Goal: Task Accomplishment & Management: Complete application form

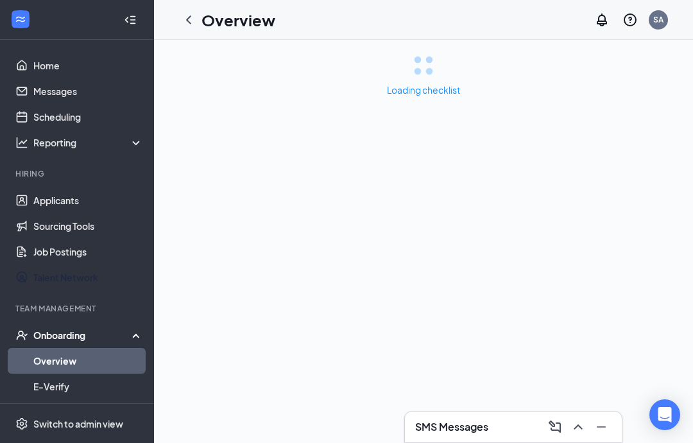
click at [33, 251] on link "Job Postings" at bounding box center [88, 252] width 110 height 26
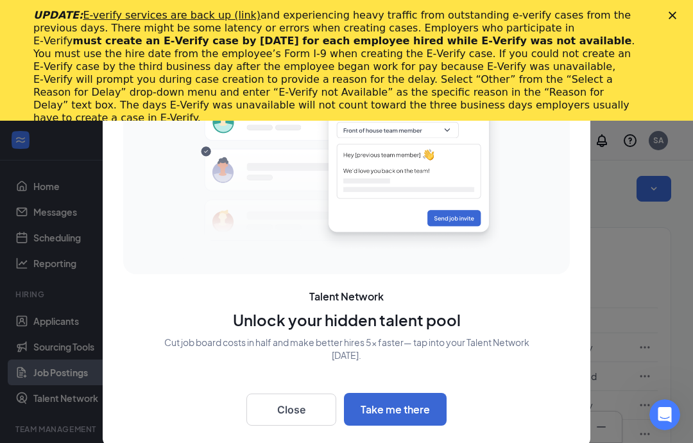
click at [676, 17] on icon "Close" at bounding box center [672, 16] width 8 height 8
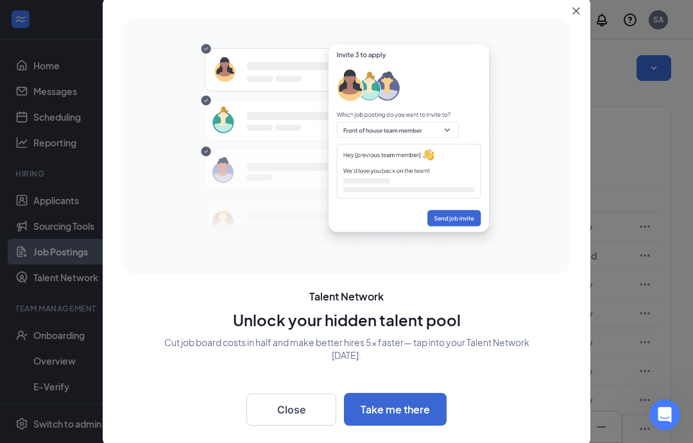
click at [303, 411] on button "Close" at bounding box center [291, 409] width 90 height 32
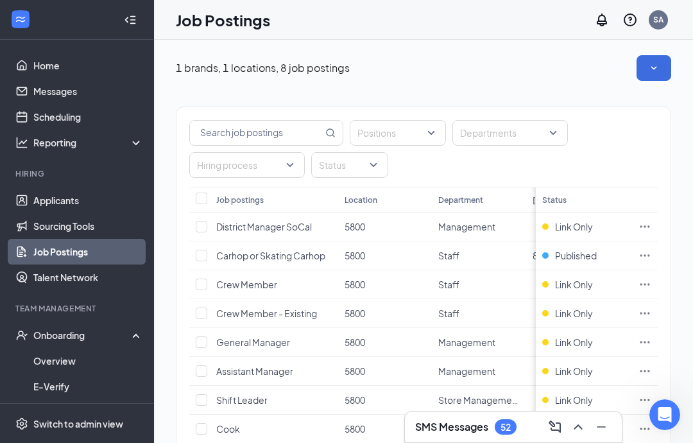
click at [301, 199] on div "Job postings" at bounding box center [273, 199] width 115 height 11
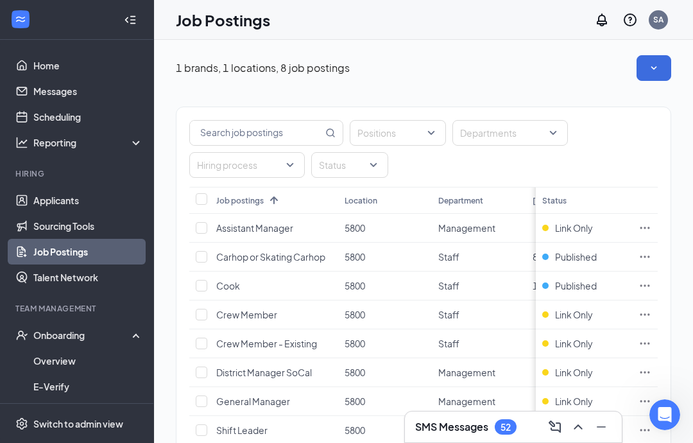
click at [103, 198] on link "Applicants" at bounding box center [88, 200] width 110 height 26
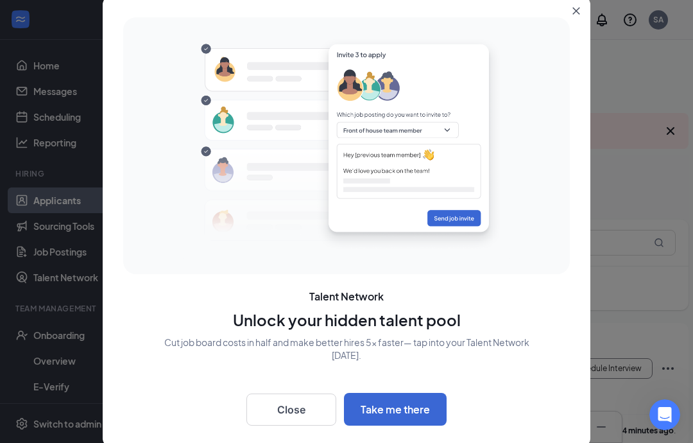
click at [285, 417] on button "Close" at bounding box center [291, 409] width 90 height 32
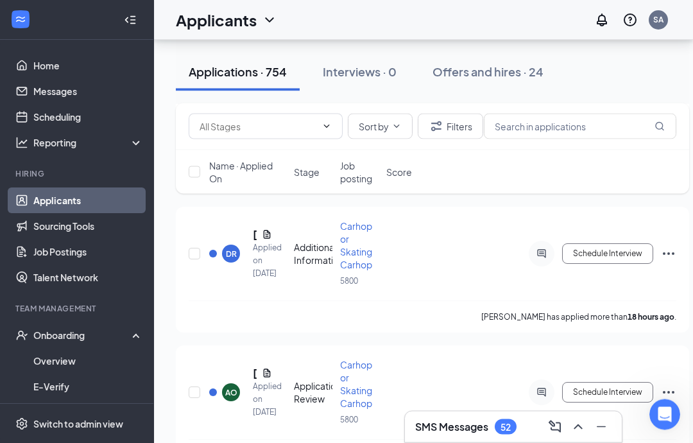
scroll to position [3406, 0]
click at [239, 383] on div "AO" at bounding box center [231, 392] width 18 height 18
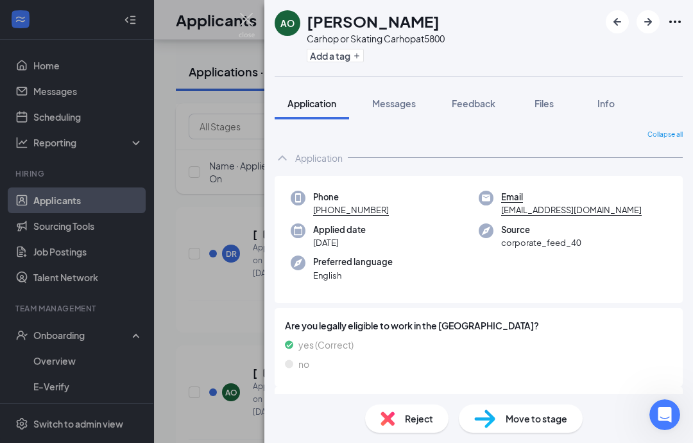
click at [516, 425] on span "Move to stage" at bounding box center [537, 418] width 62 height 14
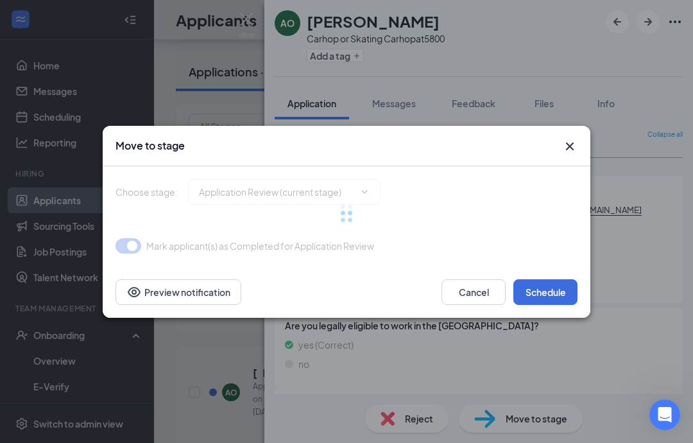
type input "Onsite Interview (next stage)"
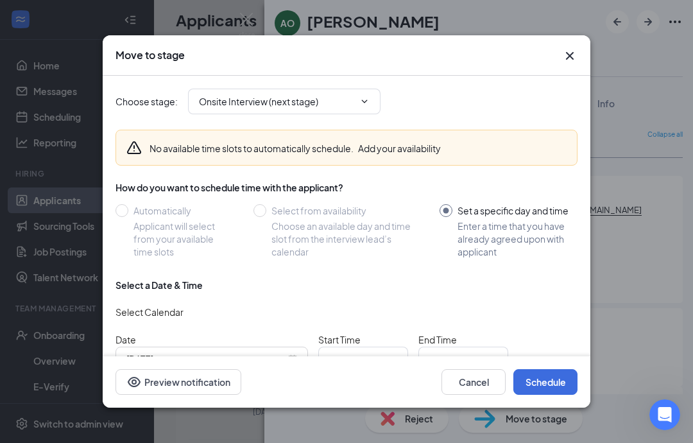
click at [262, 360] on input "[DATE]" at bounding box center [205, 359] width 159 height 14
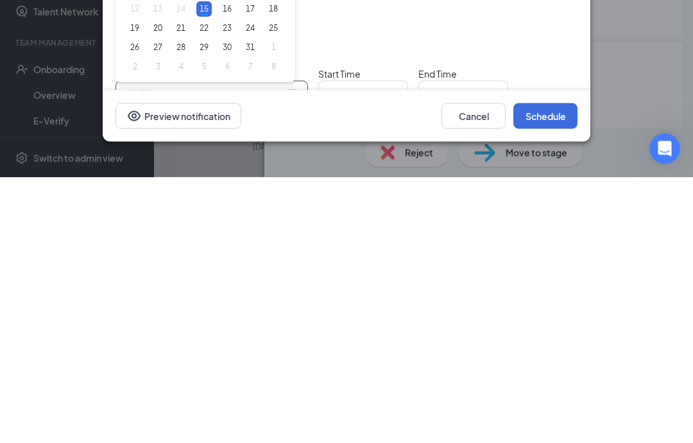
type input "[DATE]g"
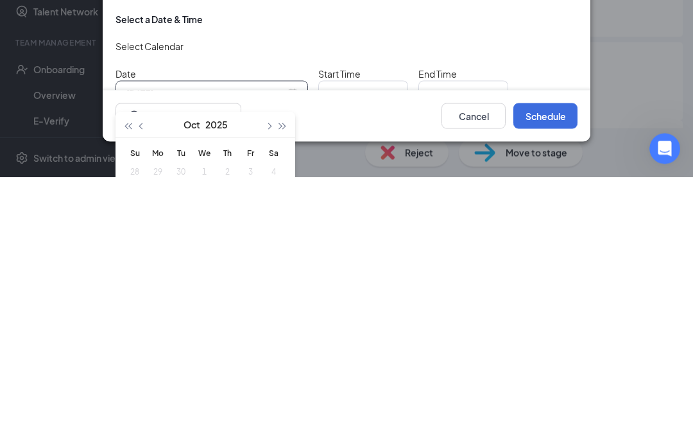
click at [462, 369] on button "Cancel" at bounding box center [473, 382] width 64 height 26
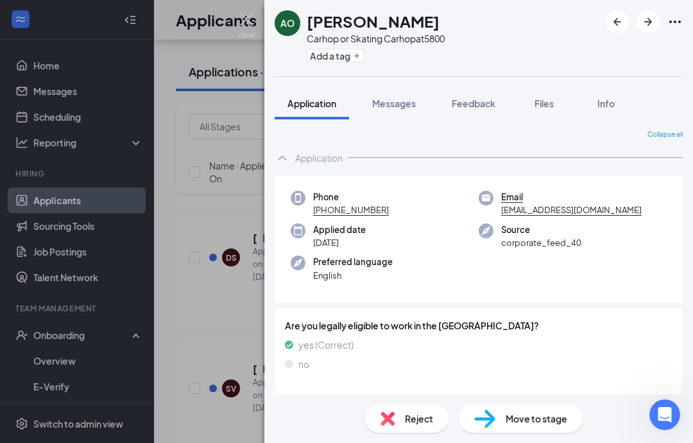
scroll to position [0, 0]
click at [349, 22] on h1 "[PERSON_NAME]" at bounding box center [373, 21] width 133 height 22
click at [686, 19] on div "AO [PERSON_NAME] Carhop or Skating Carhop at 5800 Add a tag" at bounding box center [478, 38] width 429 height 76
click at [684, 17] on div "AO [PERSON_NAME] Carhop or Skating Carhop at 5800 Add a tag" at bounding box center [478, 38] width 429 height 76
click at [678, 27] on icon "Ellipses" at bounding box center [674, 21] width 15 height 15
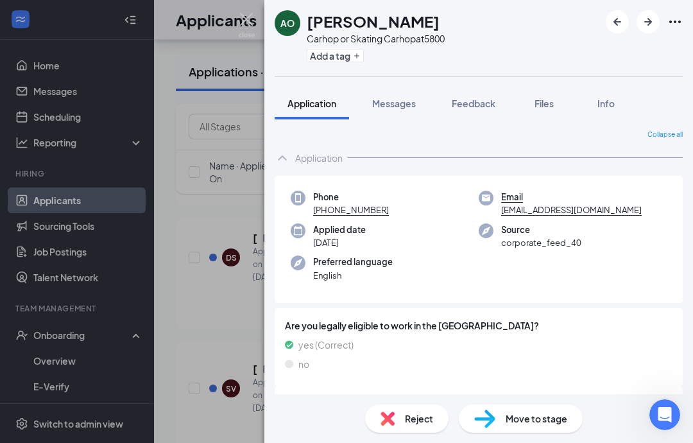
click at [681, 20] on icon "Ellipses" at bounding box center [674, 21] width 15 height 15
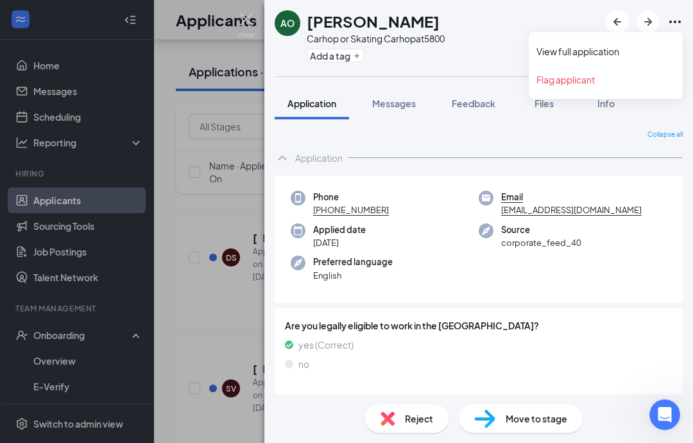
click at [649, 51] on link "View full application" at bounding box center [605, 51] width 139 height 13
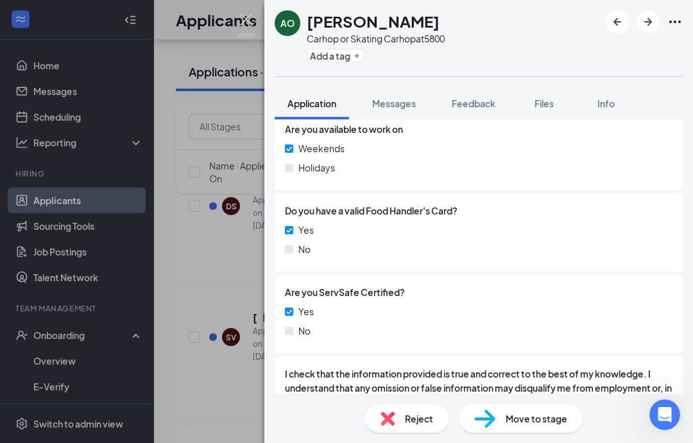
scroll to position [736, 0]
click at [387, 103] on span "Messages" at bounding box center [394, 104] width 44 height 12
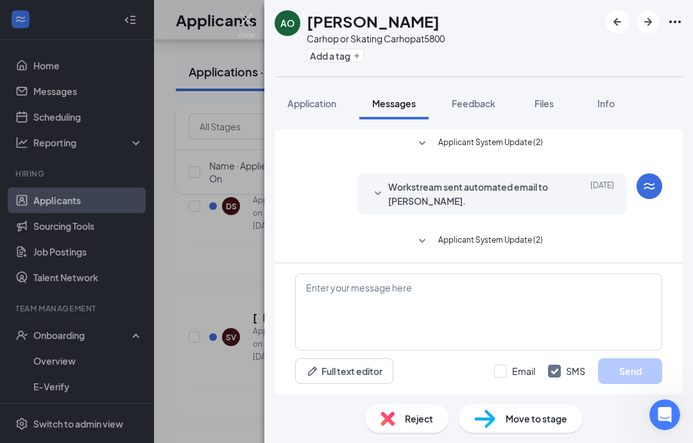
scroll to position [51, 0]
click at [482, 98] on span "Feedback" at bounding box center [474, 104] width 44 height 12
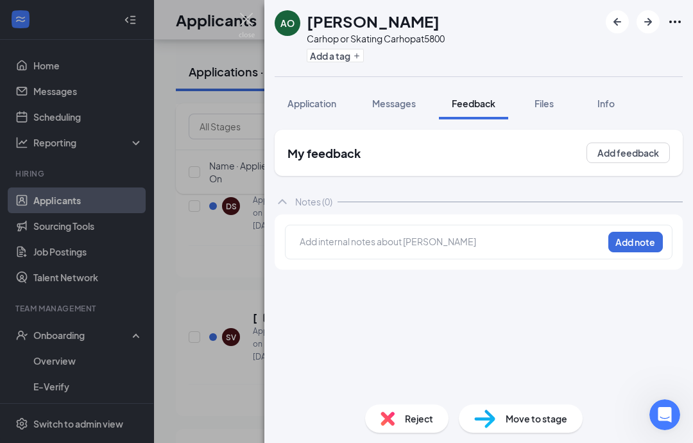
click at [550, 87] on button "Files" at bounding box center [543, 103] width 51 height 32
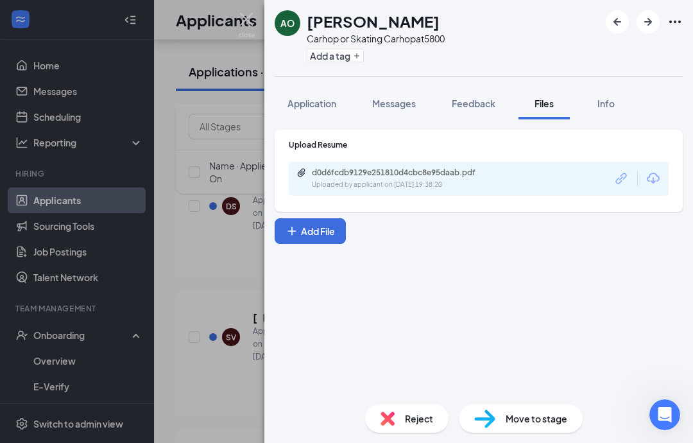
click at [618, 97] on div "Info" at bounding box center [606, 103] width 26 height 13
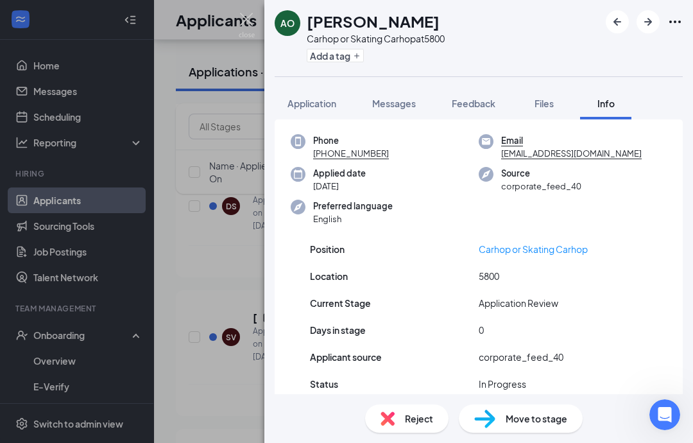
scroll to position [35, 0]
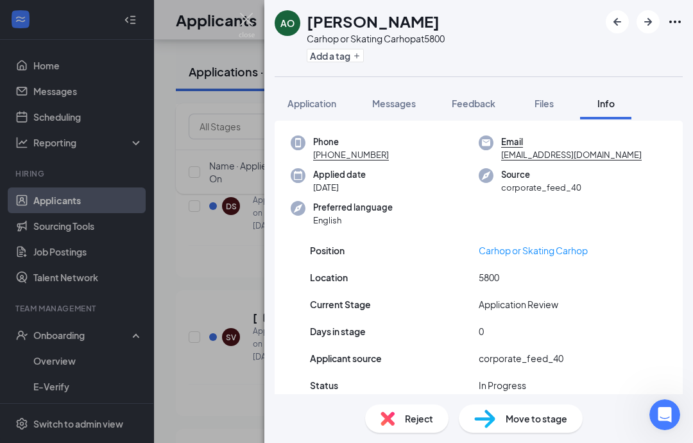
click at [506, 417] on span "Move to stage" at bounding box center [537, 418] width 62 height 14
type input "Onsite Interview (next stage)"
type input "[DATE]"
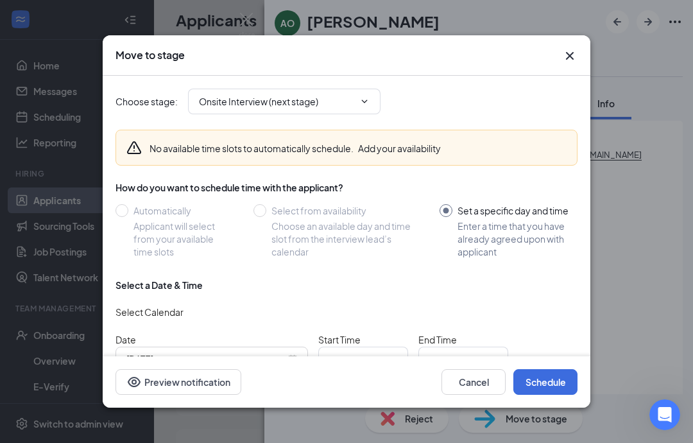
click at [353, 94] on input "Onsite Interview (next stage)" at bounding box center [276, 101] width 155 height 14
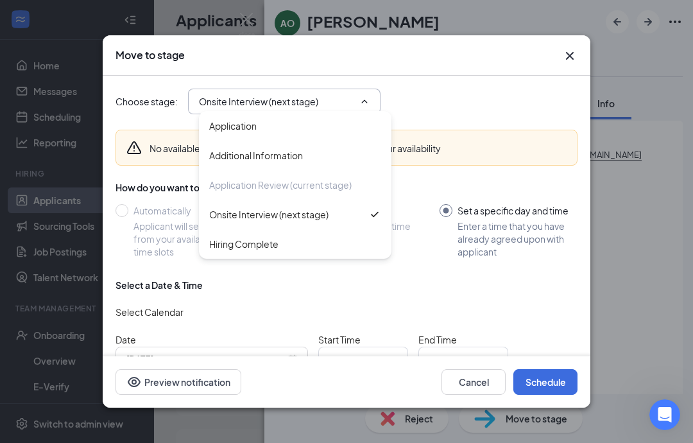
click at [232, 232] on div "Hiring Complete" at bounding box center [295, 244] width 192 height 30
type input "Hiring Complete"
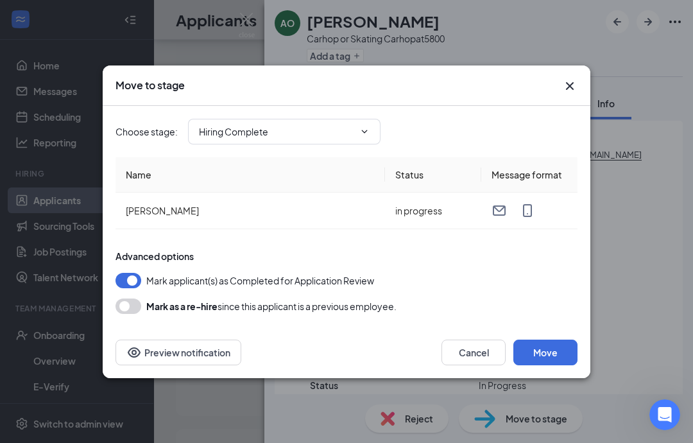
click at [120, 305] on button "button" at bounding box center [128, 305] width 26 height 15
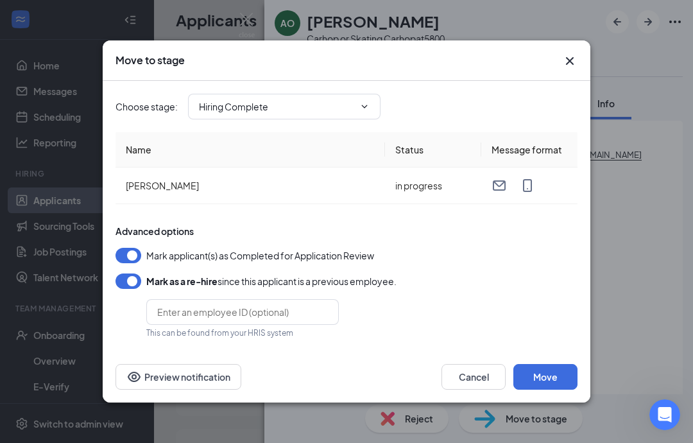
click at [132, 288] on button "button" at bounding box center [128, 280] width 26 height 15
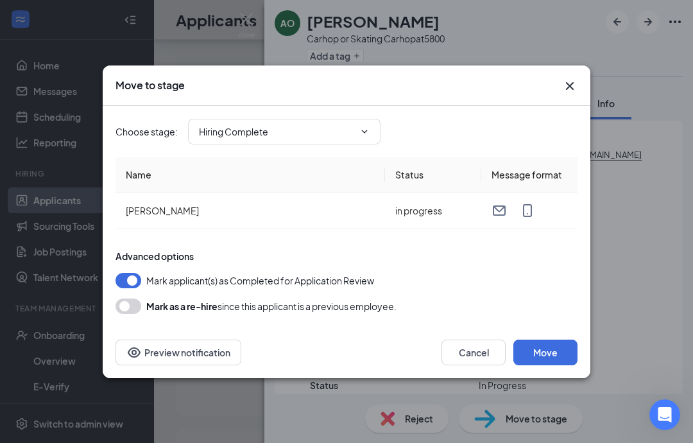
click at [545, 360] on button "Move" at bounding box center [545, 352] width 64 height 26
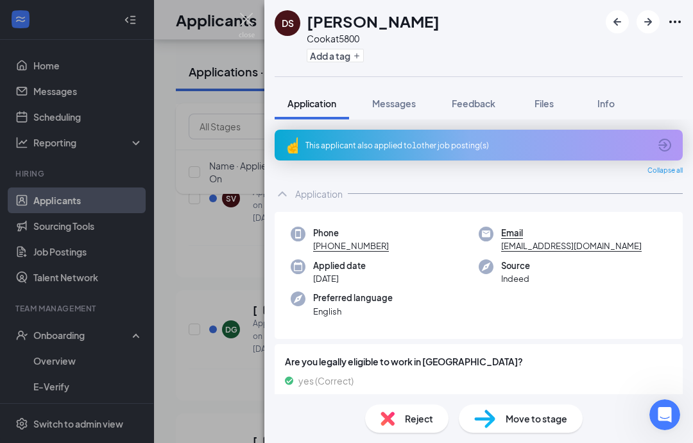
click at [37, 333] on div "DS [PERSON_NAME] Cook at 5800 Add a tag Application Messages Feedback Files Inf…" at bounding box center [346, 221] width 693 height 443
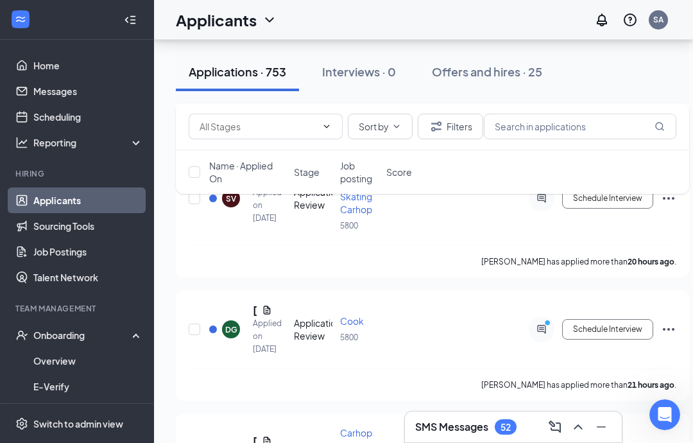
click at [61, 345] on div "Onboarding" at bounding box center [77, 335] width 154 height 26
click at [35, 352] on link "Team" at bounding box center [88, 361] width 110 height 26
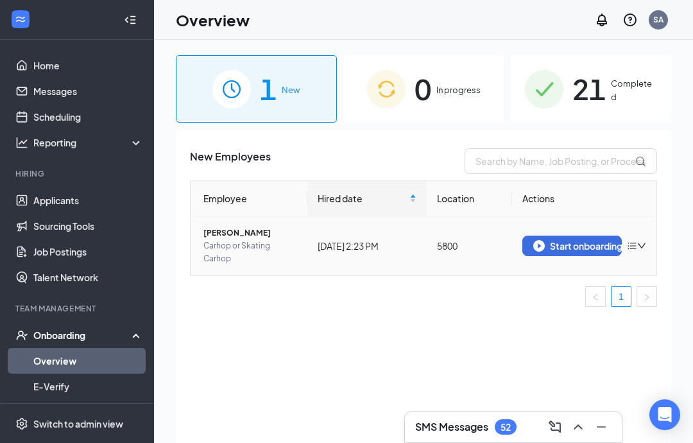
click at [642, 248] on icon "down" at bounding box center [641, 245] width 9 height 9
click at [352, 330] on div "New Employees Employee Hired date Location Actions Alana Olague Carhop or Skati…" at bounding box center [423, 302] width 495 height 344
click at [588, 240] on div "Start onboarding" at bounding box center [572, 246] width 78 height 12
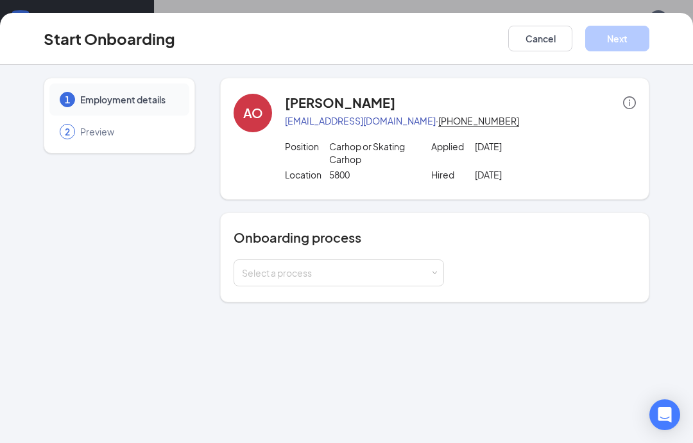
click at [416, 276] on div "Select a process" at bounding box center [336, 272] width 188 height 13
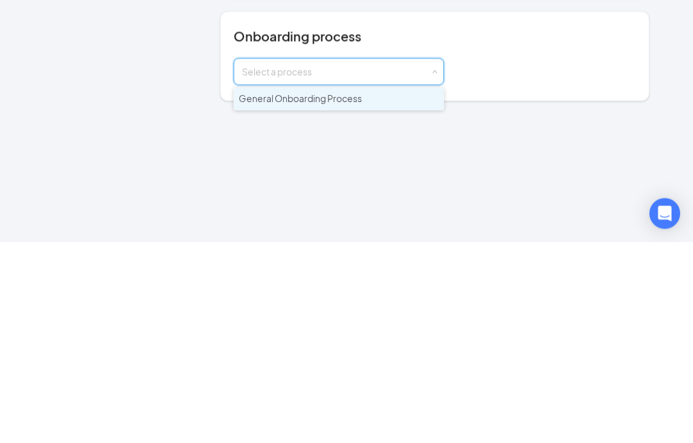
click at [418, 110] on div "1 Employment details 2 Preview AO Alana Olague alana.olague01@gmail.com · (562)…" at bounding box center [346, 254] width 693 height 378
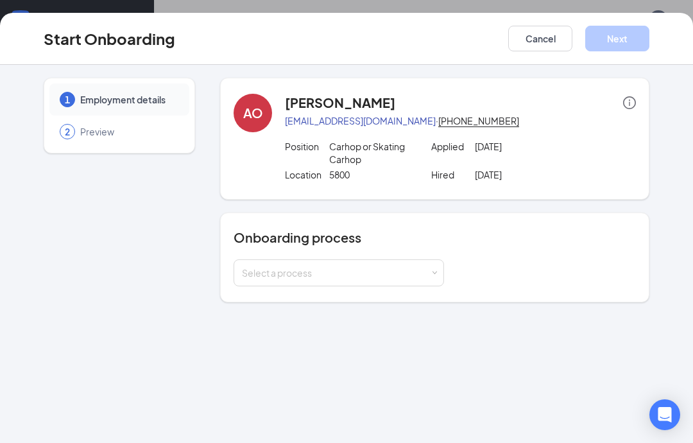
click at [425, 269] on div "Select a process" at bounding box center [336, 272] width 188 height 13
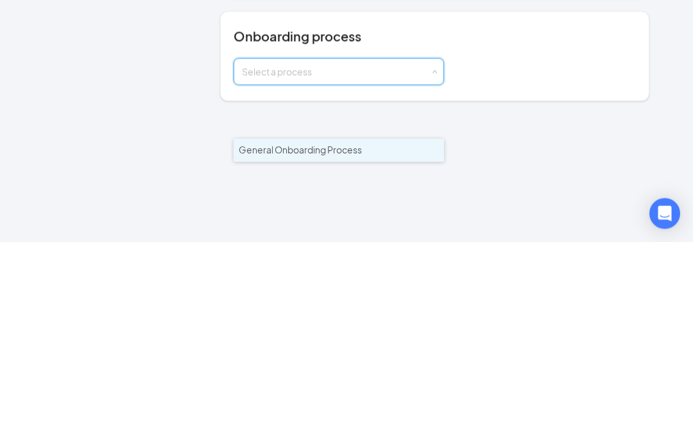
click at [400, 340] on li "General Onboarding Process" at bounding box center [339, 351] width 210 height 23
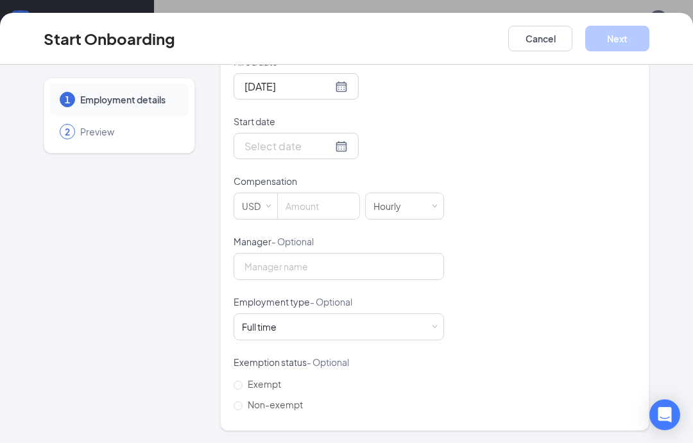
scroll to position [321, 0]
click at [337, 152] on div at bounding box center [296, 146] width 125 height 26
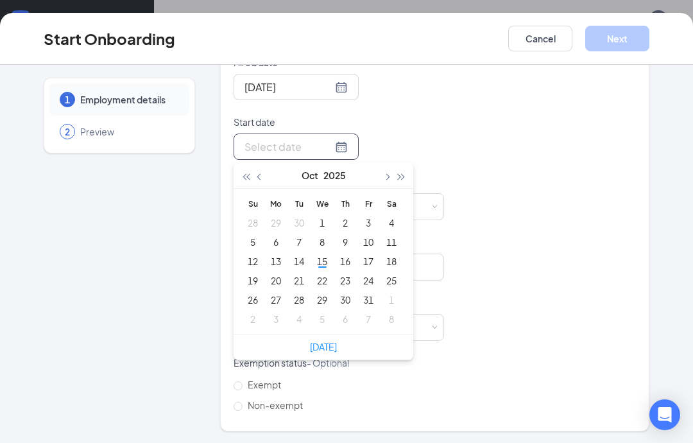
type input "Oct 23, 2025"
click at [350, 282] on div "23" at bounding box center [344, 280] width 15 height 15
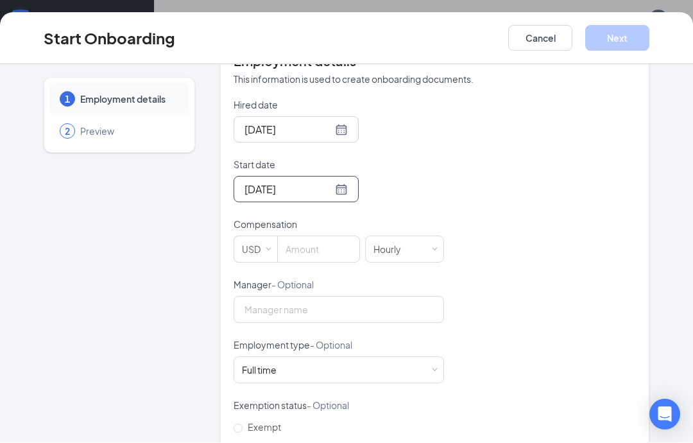
scroll to position [270, 0]
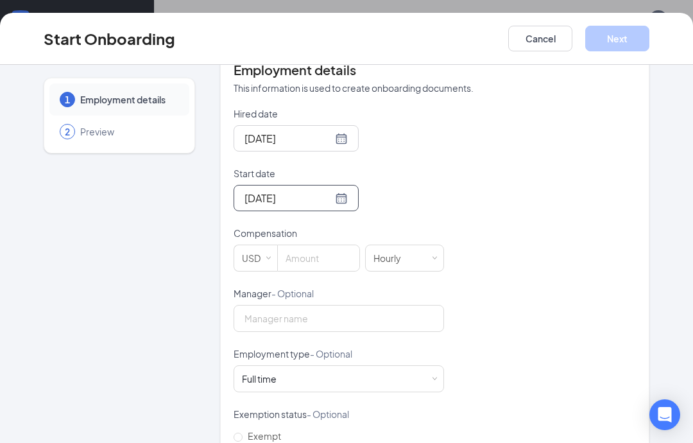
click at [330, 261] on input at bounding box center [318, 258] width 81 height 26
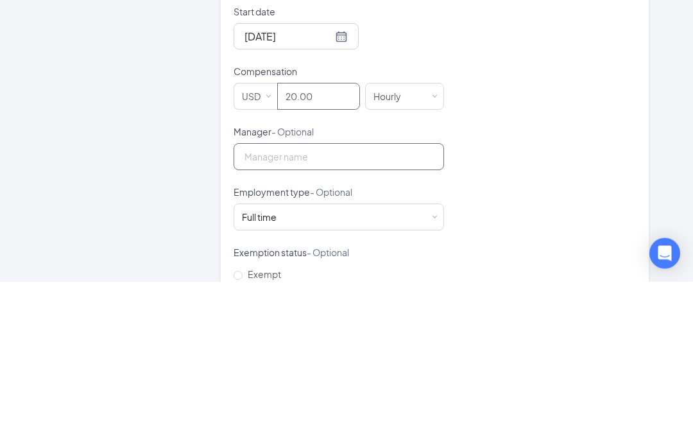
click at [393, 305] on input "Manager - Optional" at bounding box center [339, 318] width 210 height 27
type input "20"
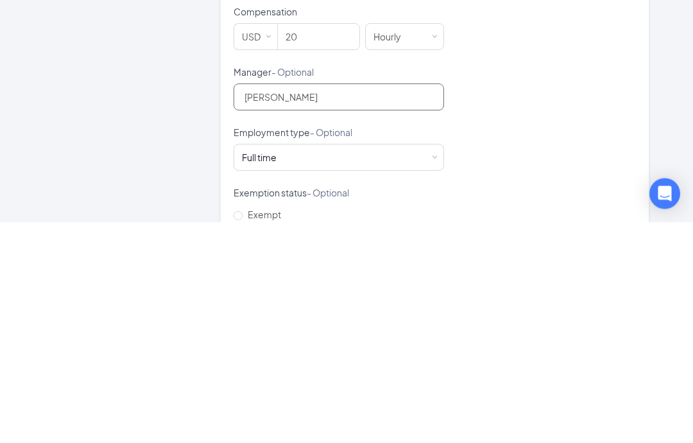
type input "Samantha Aguirre"
click at [436, 376] on span at bounding box center [435, 379] width 6 height 6
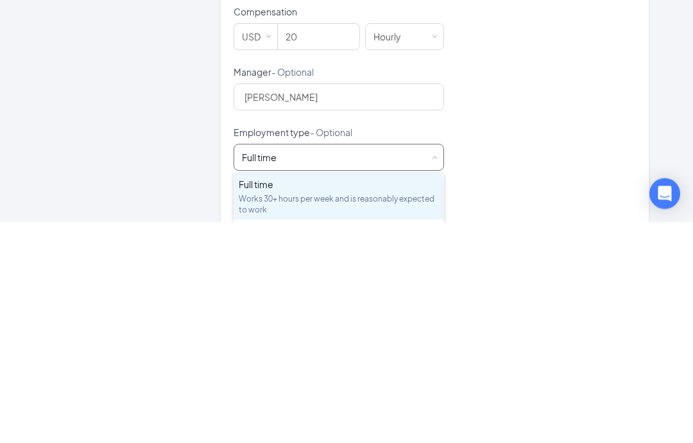
scroll to position [58, 0]
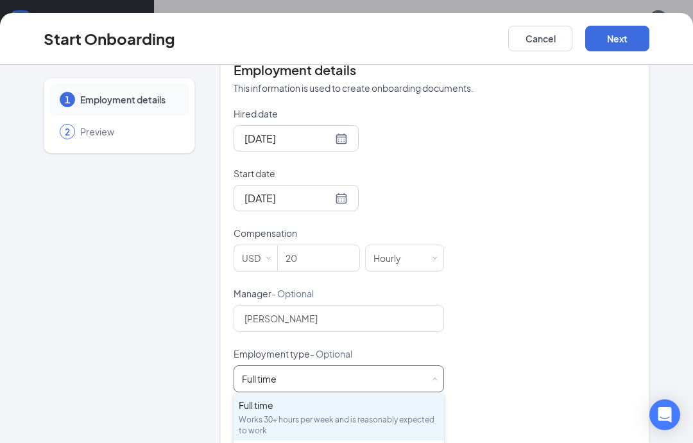
click at [383, 442] on div "Part time" at bounding box center [339, 451] width 200 height 13
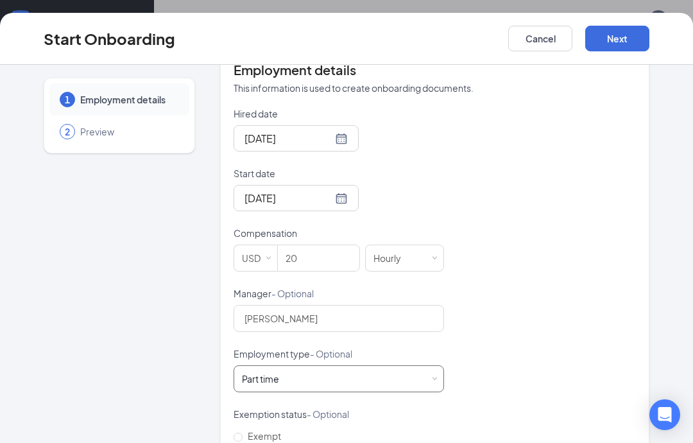
scroll to position [0, 0]
radio input "true"
click at [628, 39] on button "Next" at bounding box center [617, 39] width 64 height 26
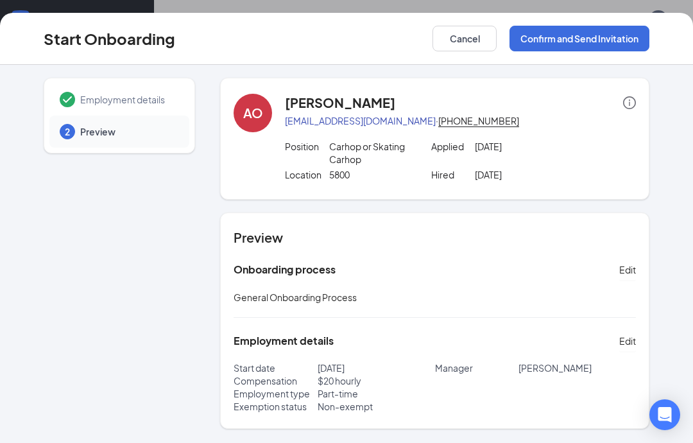
click at [625, 37] on button "Confirm and Send Invitation" at bounding box center [579, 39] width 140 height 26
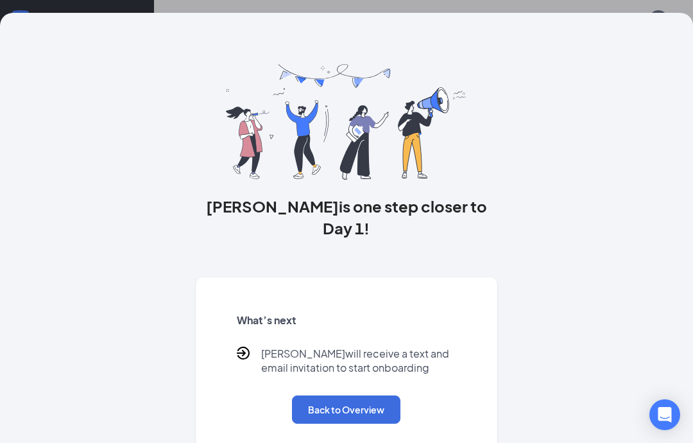
click at [355, 416] on div "What’s next Alana will receive a text and email invitation to start onboarding …" at bounding box center [346, 368] width 250 height 141
